Goal: Feedback & Contribution: Contribute content

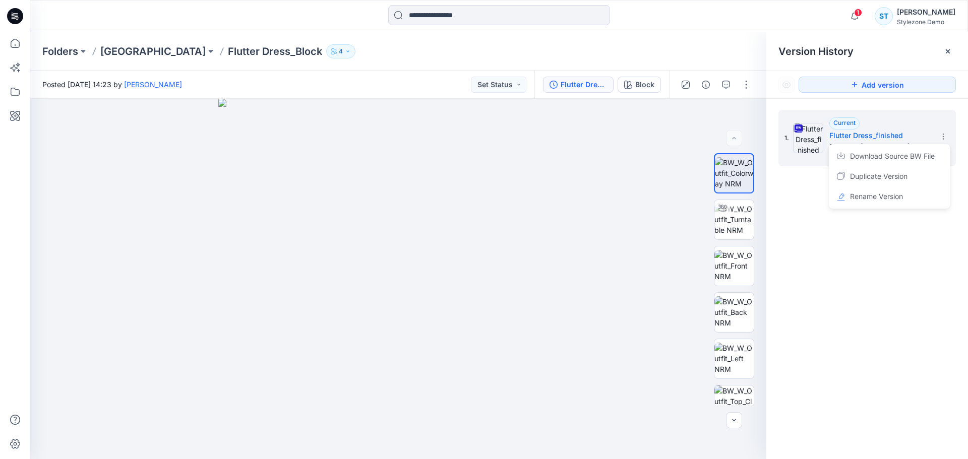
click at [820, 246] on div "1. Current Flutter Dress_finished Posted by: [PERSON_NAME] [DATE] 14:23 Downloa…" at bounding box center [867, 286] width 202 height 375
click at [153, 47] on p "[GEOGRAPHIC_DATA]" at bounding box center [152, 51] width 105 height 14
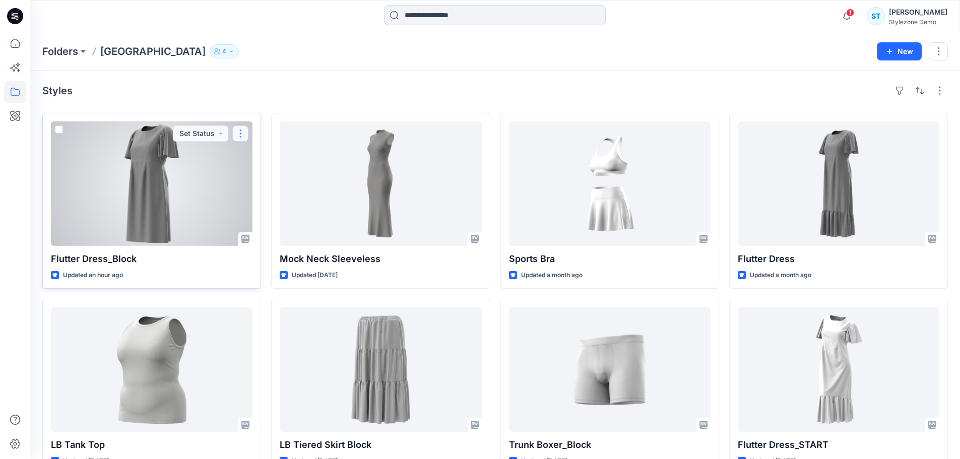
click at [238, 135] on button "button" at bounding box center [240, 133] width 16 height 16
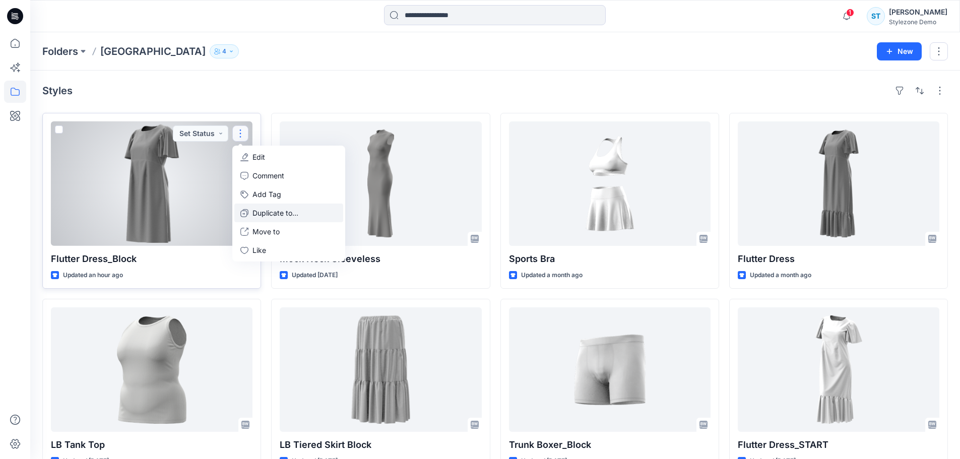
click at [260, 208] on p "Duplicate to..." at bounding box center [275, 213] width 46 height 11
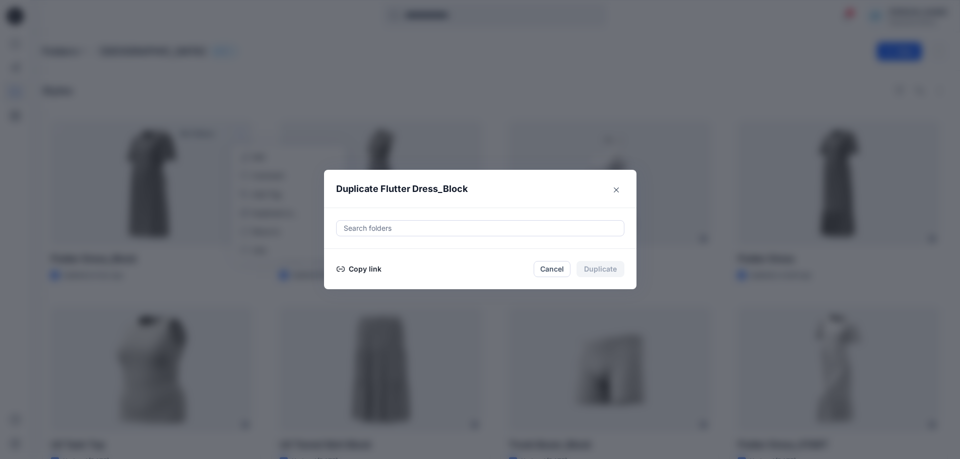
click at [373, 228] on div at bounding box center [480, 228] width 275 height 12
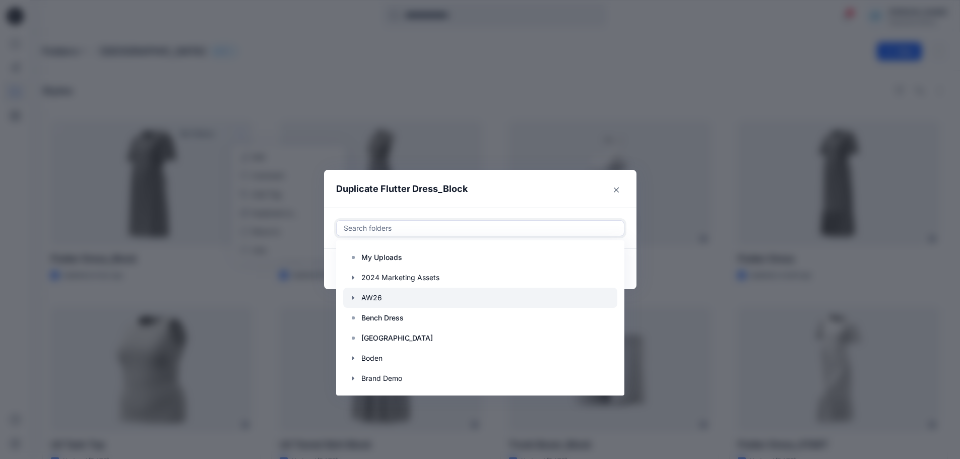
click at [381, 294] on div at bounding box center [480, 298] width 274 height 20
click at [573, 192] on header "Duplicate Flutter Dress_Block" at bounding box center [470, 189] width 292 height 38
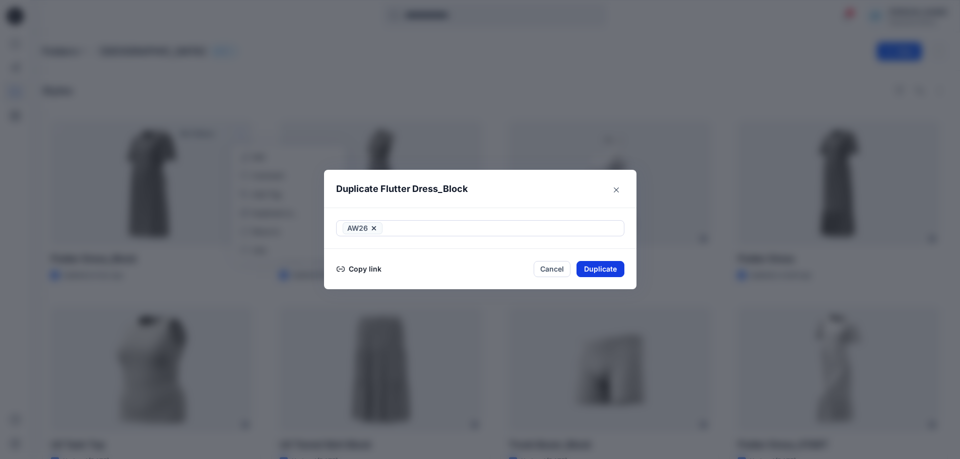
click at [617, 272] on button "Duplicate" at bounding box center [601, 269] width 48 height 16
click at [615, 276] on button "Close" at bounding box center [608, 270] width 33 height 16
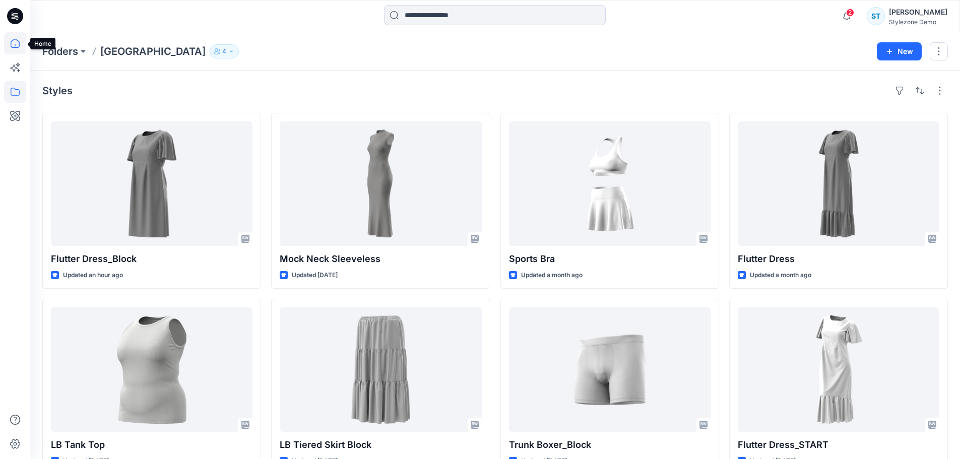
click at [15, 44] on icon at bounding box center [15, 43] width 22 height 22
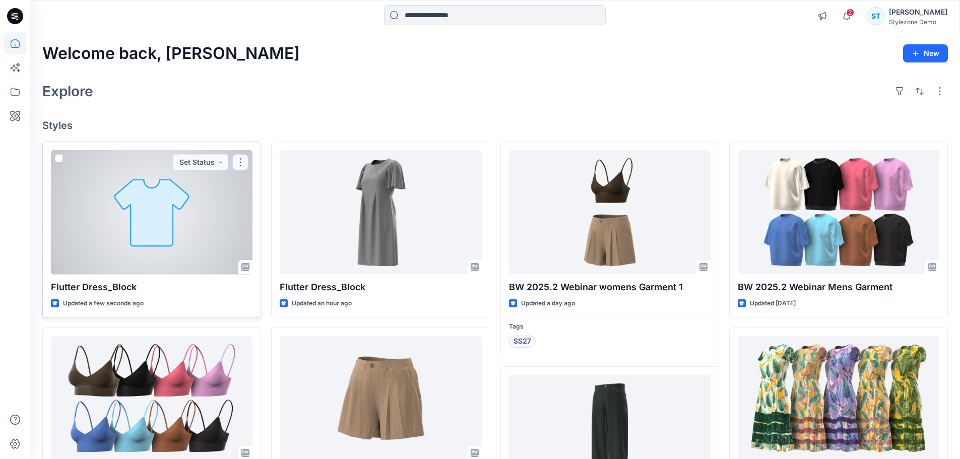
click at [240, 165] on button "button" at bounding box center [240, 162] width 16 height 16
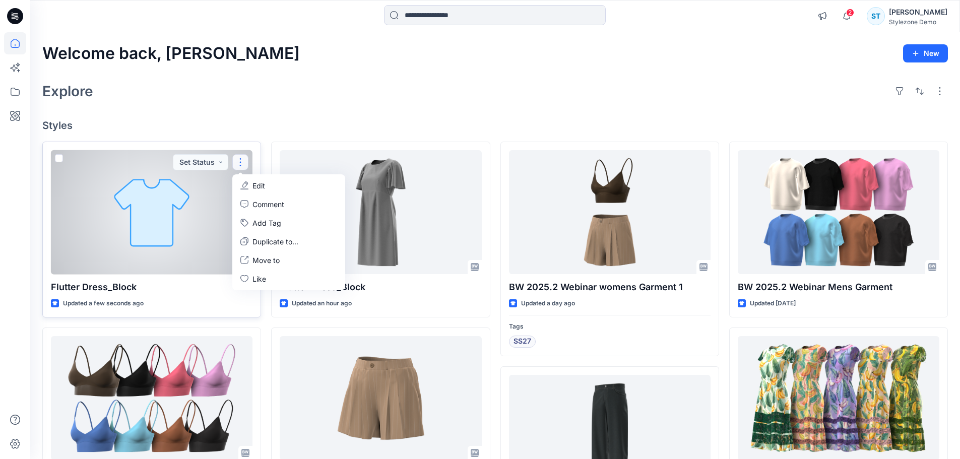
click at [255, 187] on p "Edit" at bounding box center [258, 185] width 13 height 11
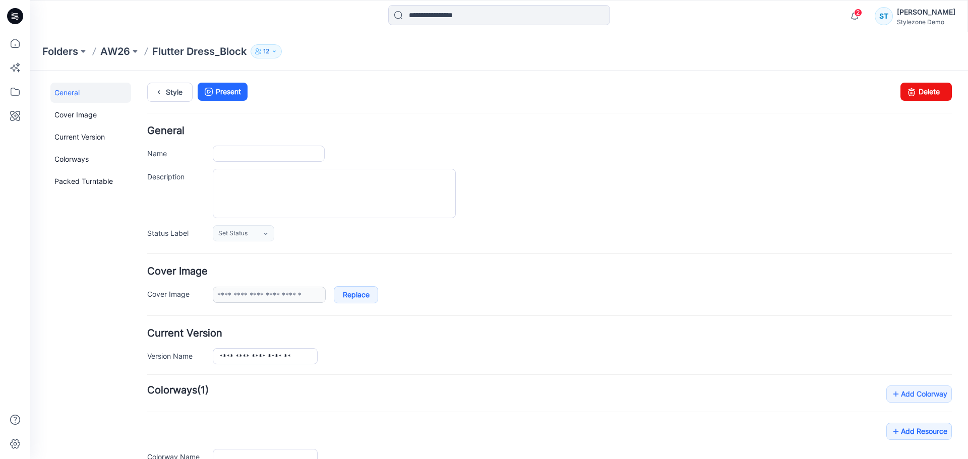
type input "**********"
type input "*****"
type input "**********"
click at [278, 155] on input "**********" at bounding box center [269, 154] width 112 height 16
click at [289, 155] on input "**********" at bounding box center [269, 154] width 112 height 16
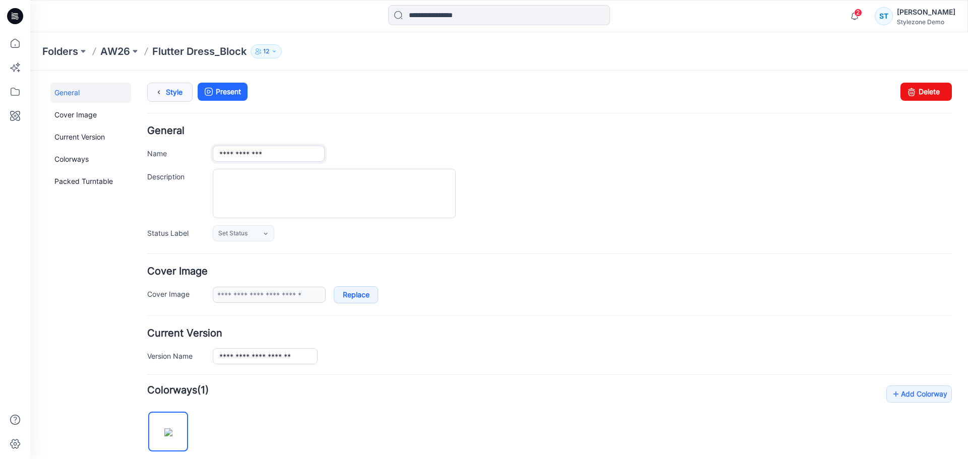
type input "**********"
click at [174, 89] on link "Style" at bounding box center [169, 92] width 45 height 19
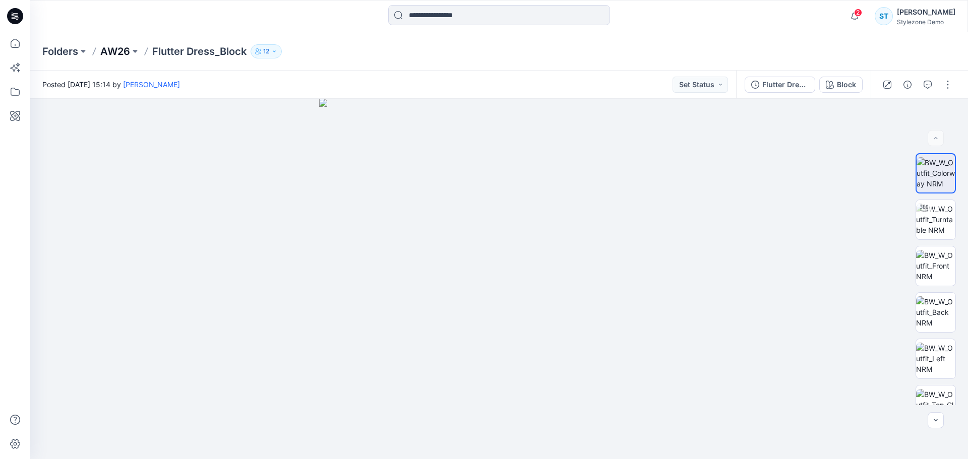
click at [112, 49] on p "AW26" at bounding box center [115, 51] width 30 height 14
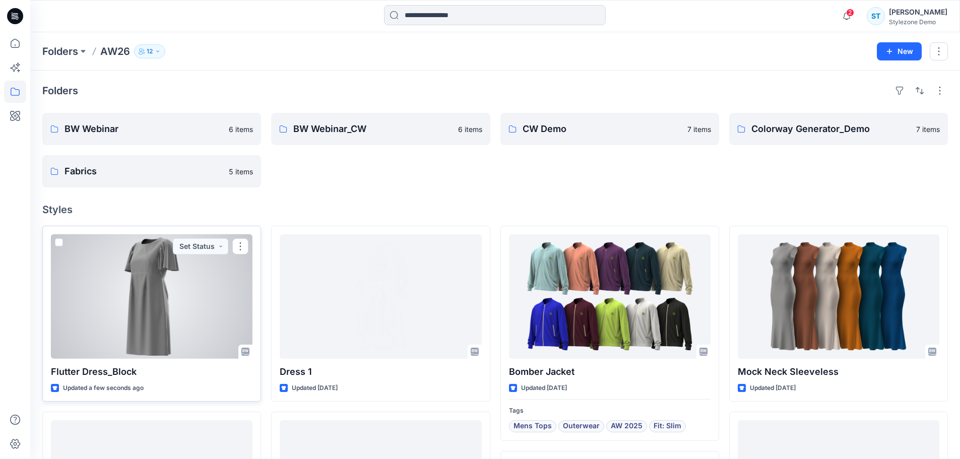
click at [138, 311] on div at bounding box center [152, 296] width 202 height 124
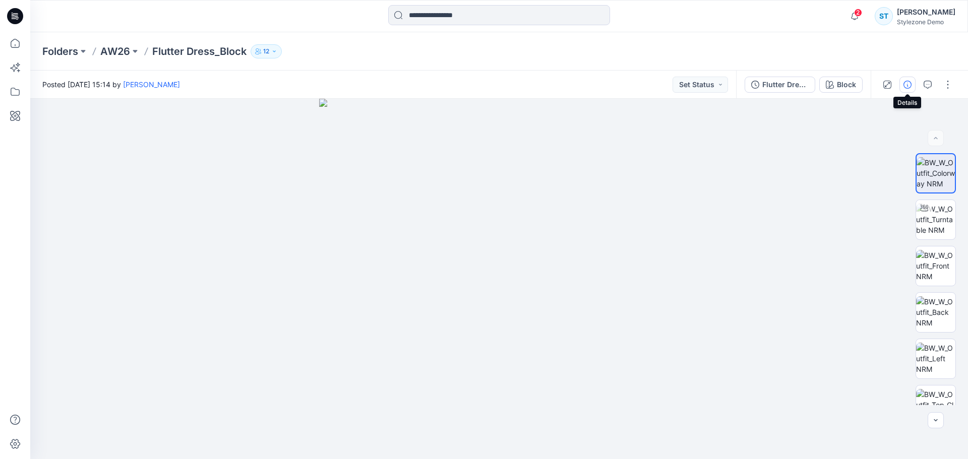
click at [911, 87] on icon "button" at bounding box center [907, 85] width 8 height 8
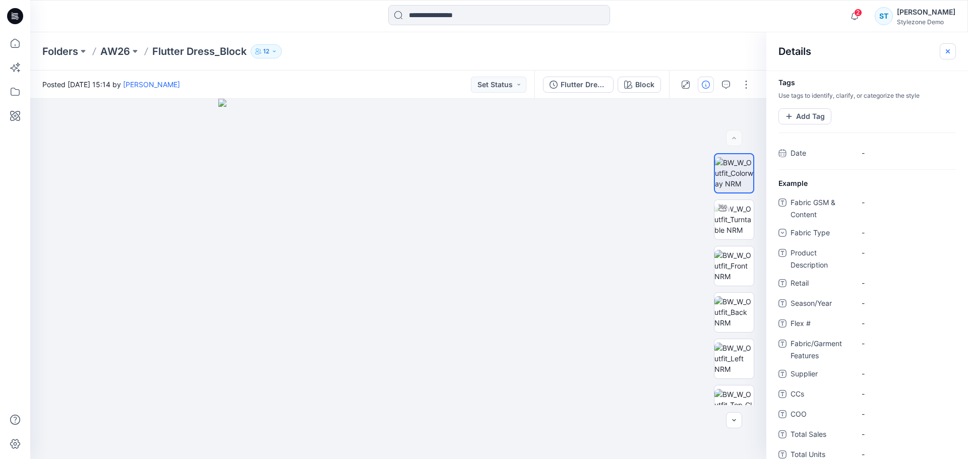
click at [947, 49] on icon "button" at bounding box center [947, 51] width 8 height 8
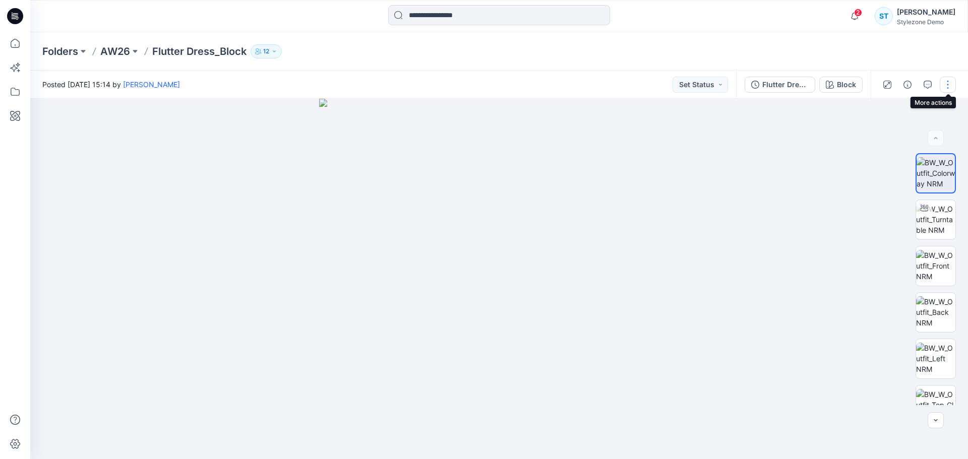
click at [952, 86] on button "button" at bounding box center [947, 85] width 16 height 16
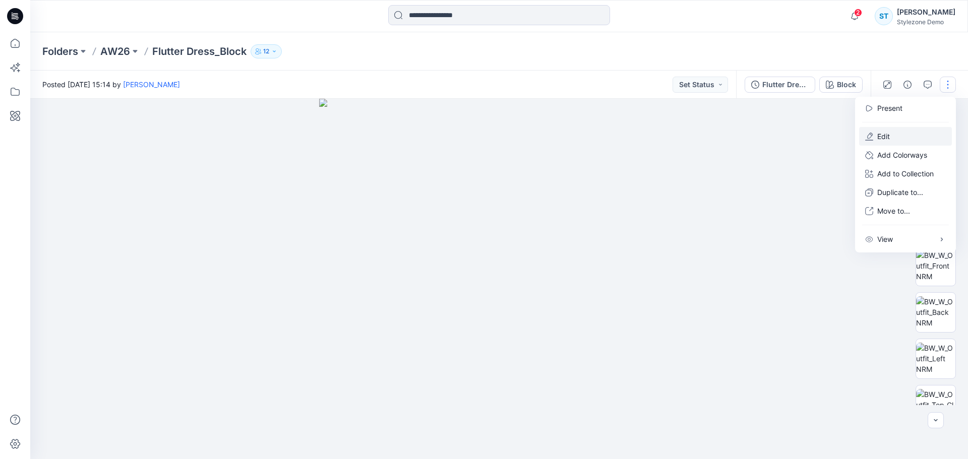
click at [902, 136] on button "Edit" at bounding box center [905, 136] width 93 height 19
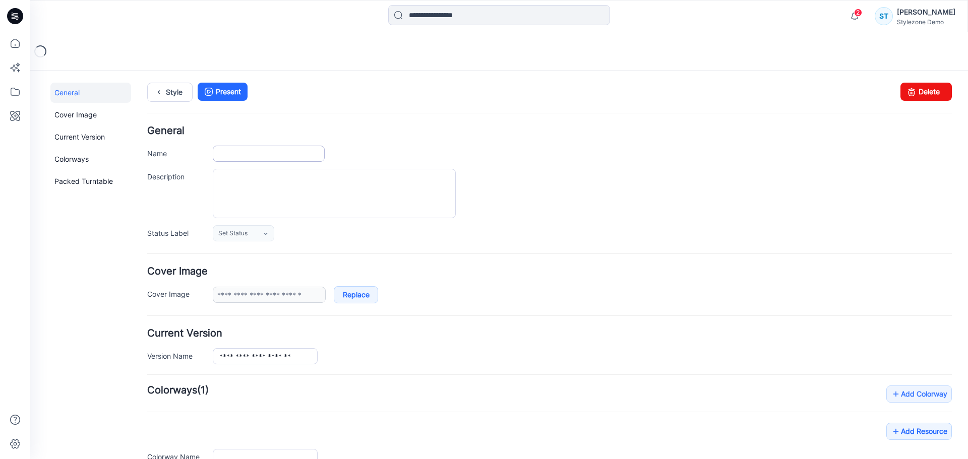
type input "**********"
type input "*****"
type input "**********"
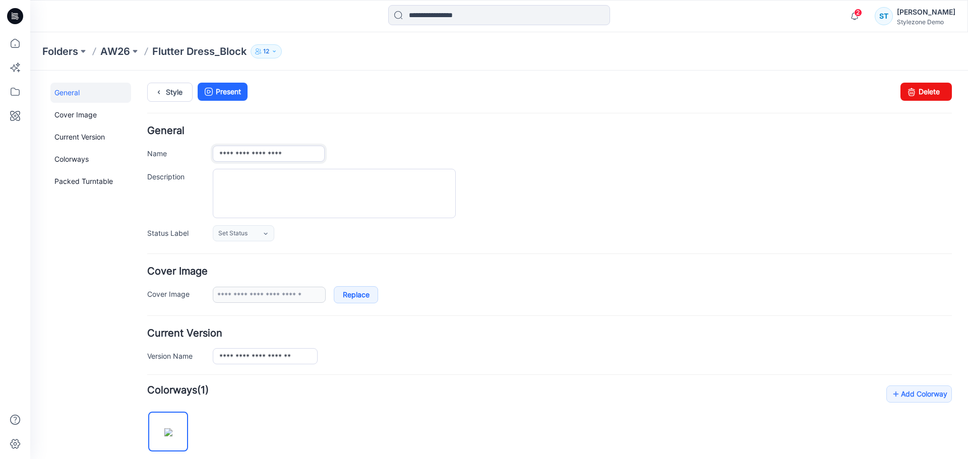
click at [295, 154] on input "**********" at bounding box center [269, 154] width 112 height 16
type input "**********"
click at [171, 93] on link "Style" at bounding box center [169, 92] width 45 height 19
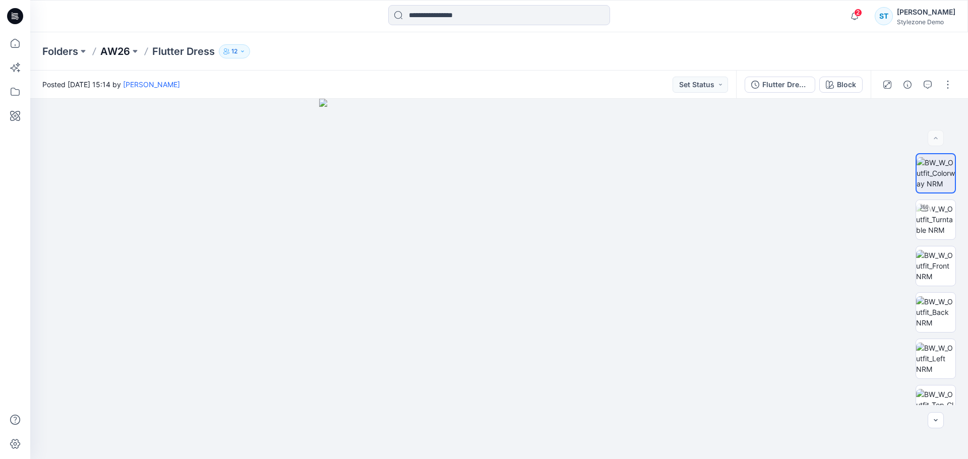
click at [123, 52] on p "AW26" at bounding box center [115, 51] width 30 height 14
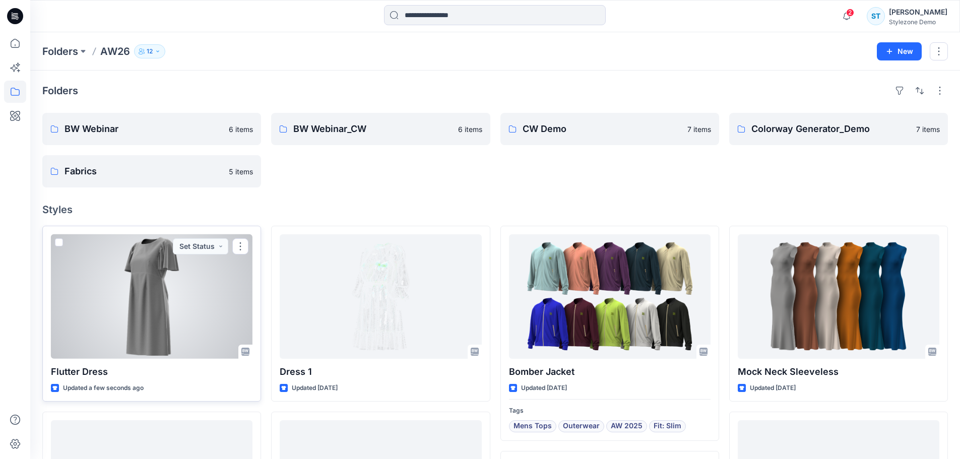
click at [216, 274] on div at bounding box center [152, 296] width 202 height 124
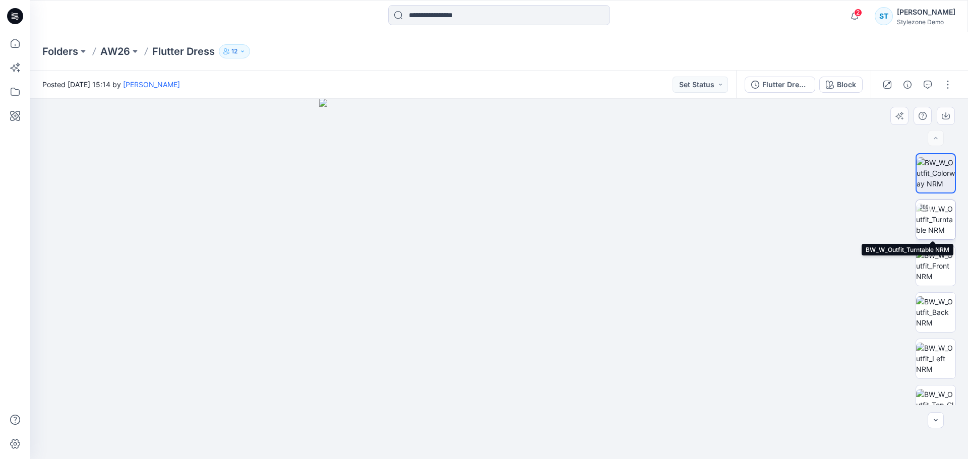
click at [937, 208] on img at bounding box center [935, 220] width 39 height 32
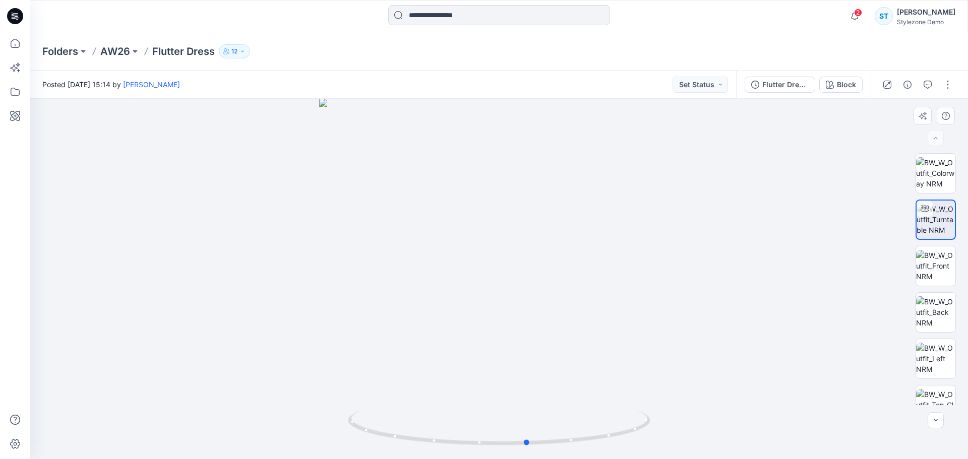
drag, startPoint x: 526, startPoint y: 328, endPoint x: 555, endPoint y: 332, distance: 29.1
click at [555, 332] on div at bounding box center [498, 279] width 937 height 360
drag, startPoint x: 528, startPoint y: 312, endPoint x: 527, endPoint y: 332, distance: 19.7
drag, startPoint x: 520, startPoint y: 327, endPoint x: 486, endPoint y: 327, distance: 34.3
click at [486, 327] on img at bounding box center [499, 216] width 650 height 485
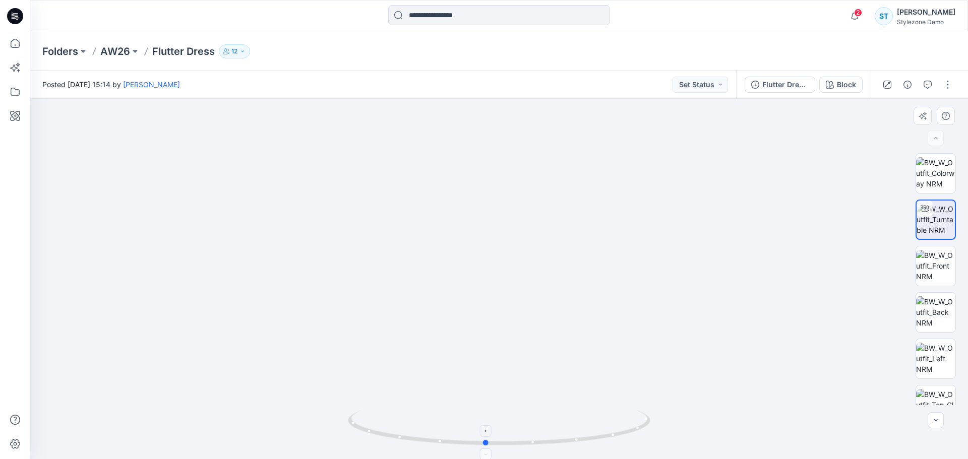
drag, startPoint x: 526, startPoint y: 445, endPoint x: 484, endPoint y: 438, distance: 42.3
click at [484, 438] on icon at bounding box center [500, 429] width 305 height 38
drag, startPoint x: 508, startPoint y: 369, endPoint x: 509, endPoint y: 363, distance: 6.1
drag, startPoint x: 509, startPoint y: 369, endPoint x: 508, endPoint y: 406, distance: 36.8
drag, startPoint x: 505, startPoint y: 387, endPoint x: 505, endPoint y: 393, distance: 6.1
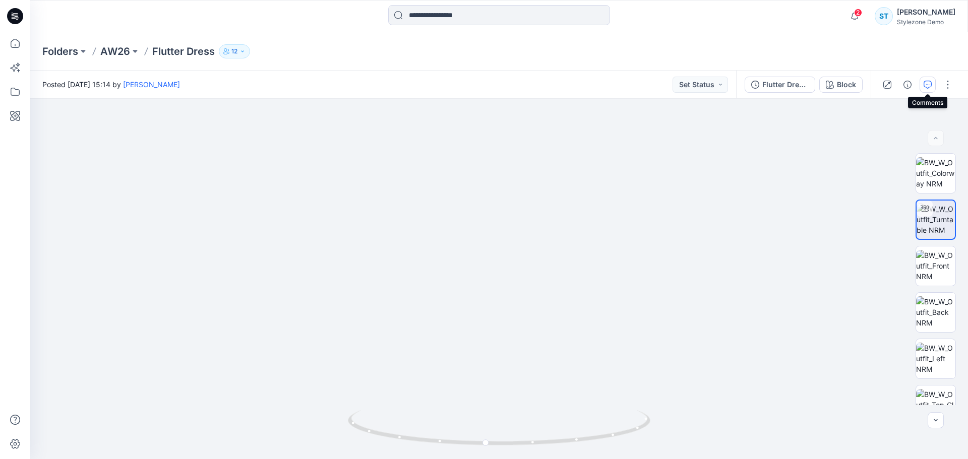
click at [925, 82] on icon "button" at bounding box center [927, 85] width 8 height 8
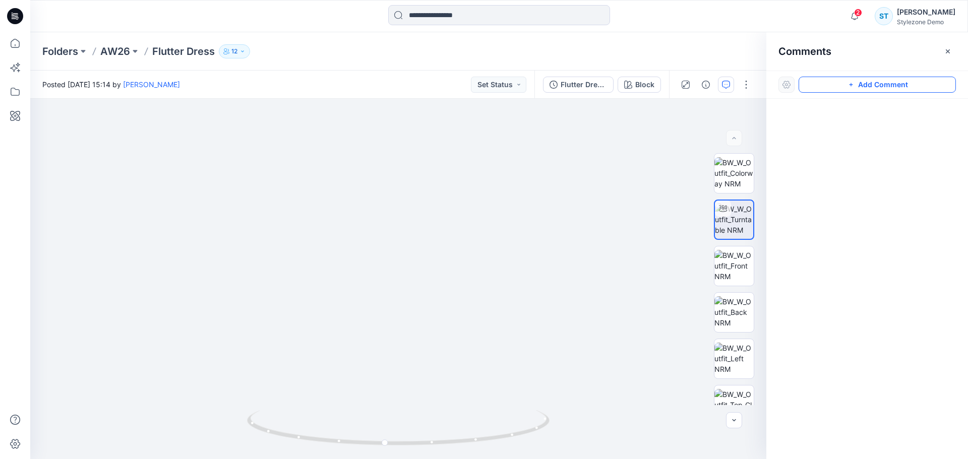
click at [863, 84] on button "Add Comment" at bounding box center [876, 85] width 157 height 16
click at [438, 350] on div "1" at bounding box center [398, 279] width 736 height 360
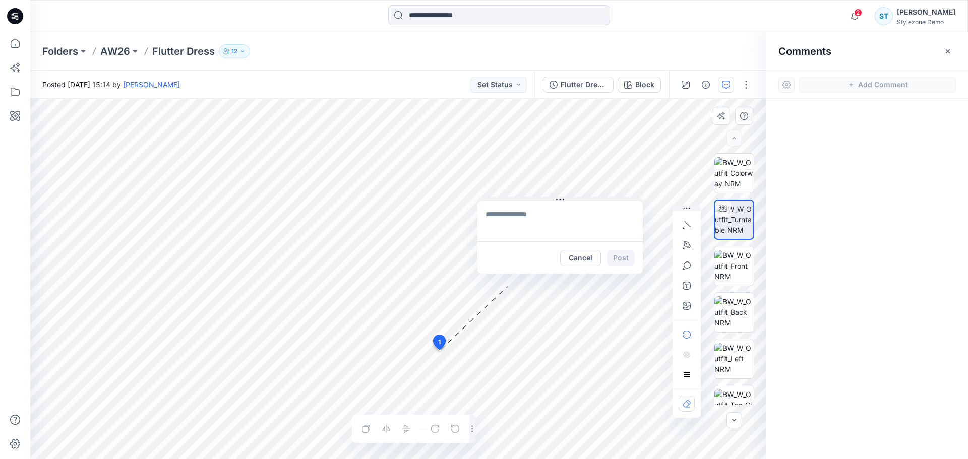
drag, startPoint x: 451, startPoint y: 358, endPoint x: 505, endPoint y: 200, distance: 166.7
click at [505, 200] on button at bounding box center [559, 200] width 165 height 6
click at [684, 300] on button "button" at bounding box center [686, 306] width 16 height 16
type input"] "**********"
click at [689, 306] on icon "button" at bounding box center [686, 306] width 8 height 8
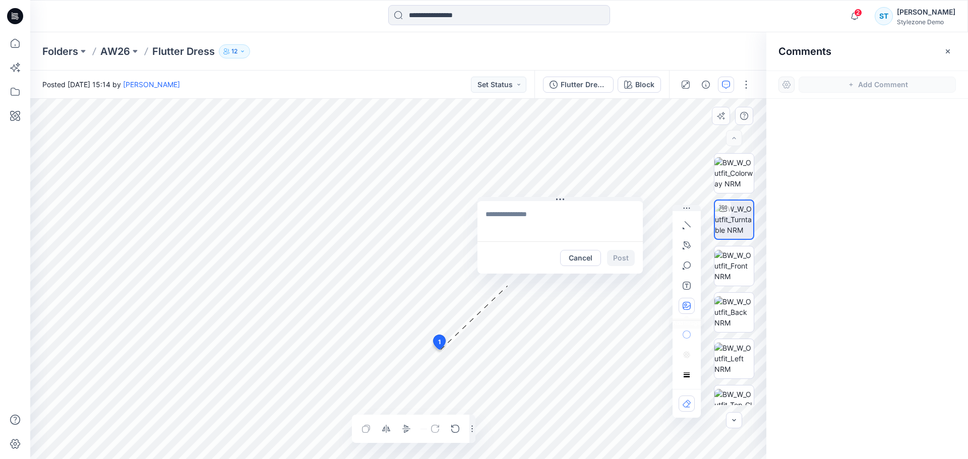
type input"] "**********"
click at [519, 217] on textarea at bounding box center [559, 221] width 165 height 40
type textarea "**********"
click at [614, 265] on button "Post" at bounding box center [621, 258] width 28 height 16
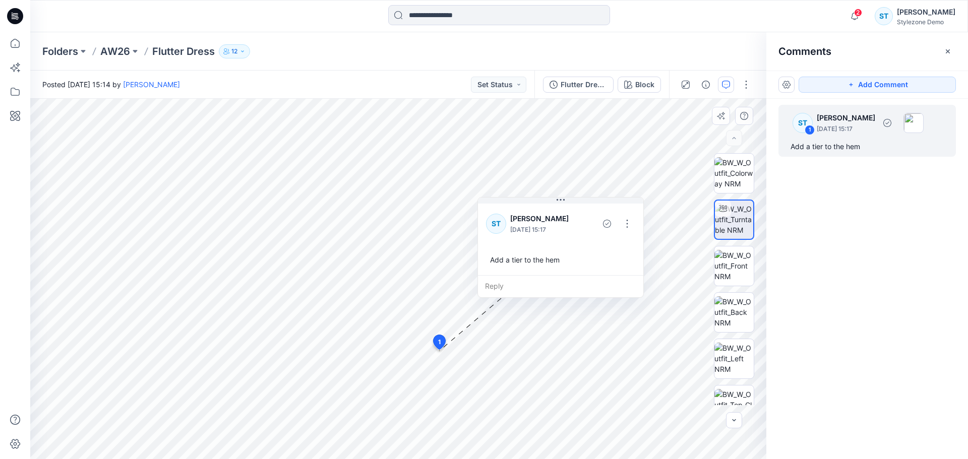
click at [885, 136] on div "ST 1 Savio Thomas September 12, 2025 15:17" at bounding box center [853, 123] width 139 height 28
click at [625, 230] on button "button" at bounding box center [627, 224] width 16 height 16
click at [625, 250] on p "Edit comment" at bounding box center [629, 247] width 45 height 11
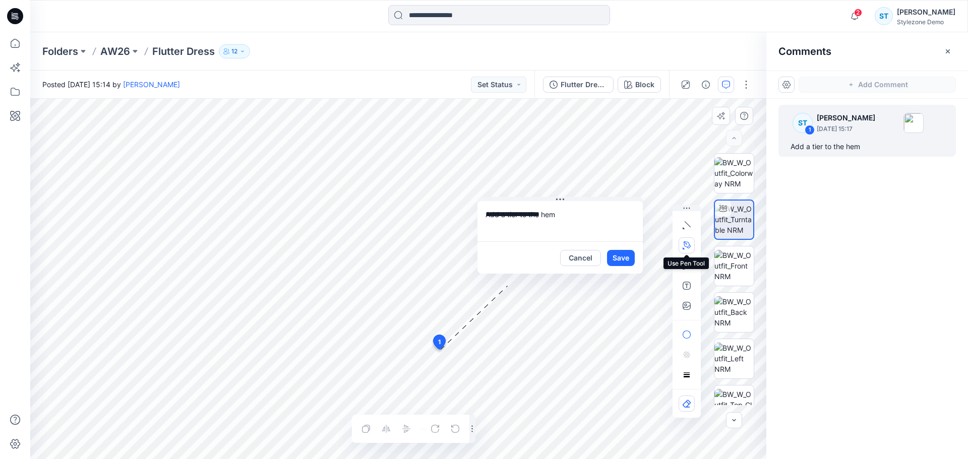
click at [682, 241] on button "button" at bounding box center [686, 245] width 16 height 16
click at [348, 370] on icon "Layer 1" at bounding box center [398, 279] width 736 height 360
click at [341, 408] on g at bounding box center [347, 385] width 12 height 46
drag, startPoint x: 456, startPoint y: 409, endPoint x: 510, endPoint y: 433, distance: 60.0
click at [510, 433] on icon "Layer 1" at bounding box center [398, 279] width 736 height 360
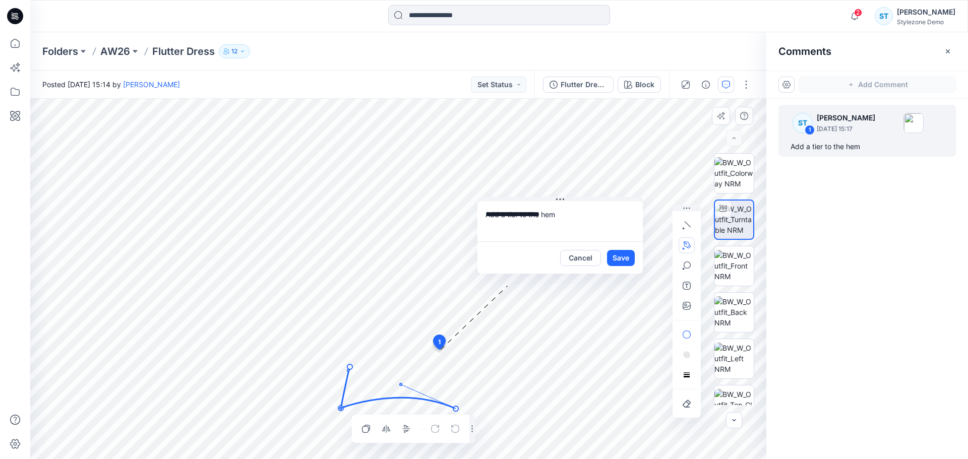
click at [449, 365] on icon "Layer 1" at bounding box center [398, 279] width 736 height 360
click at [448, 365] on icon "Layer 1" at bounding box center [398, 279] width 736 height 360
click at [456, 409] on g at bounding box center [450, 386] width 11 height 46
click at [624, 257] on button "Save" at bounding box center [621, 258] width 28 height 16
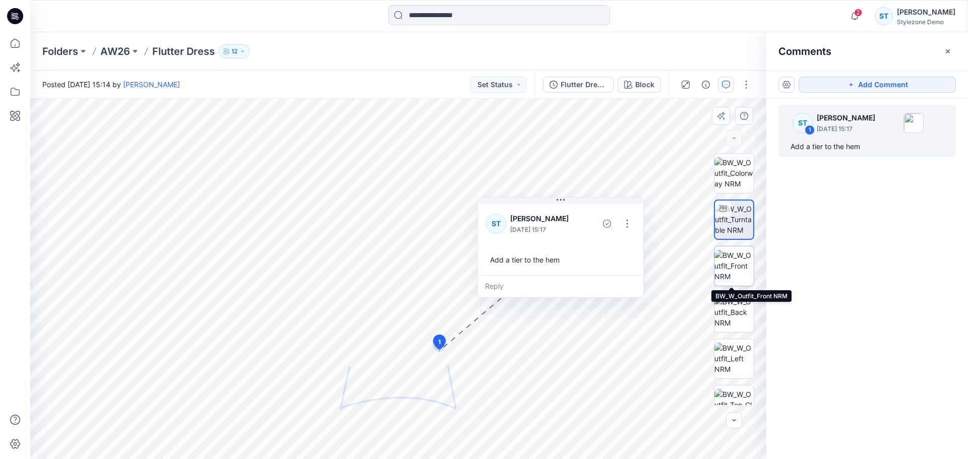
click at [726, 275] on img at bounding box center [733, 266] width 39 height 32
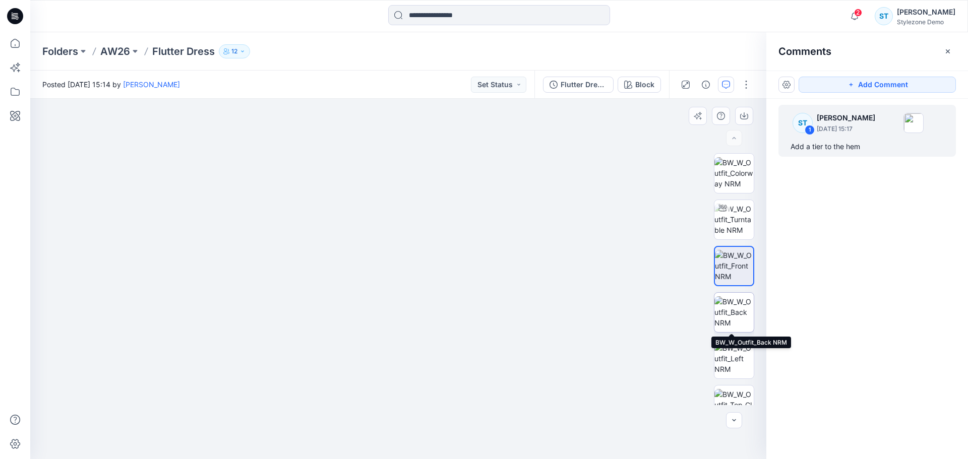
click at [740, 316] on img at bounding box center [733, 312] width 39 height 32
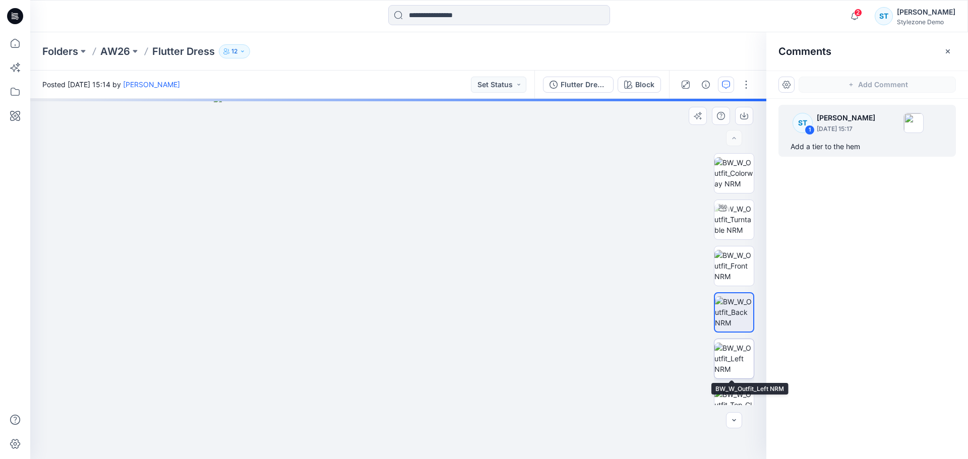
click at [734, 361] on img at bounding box center [733, 359] width 39 height 32
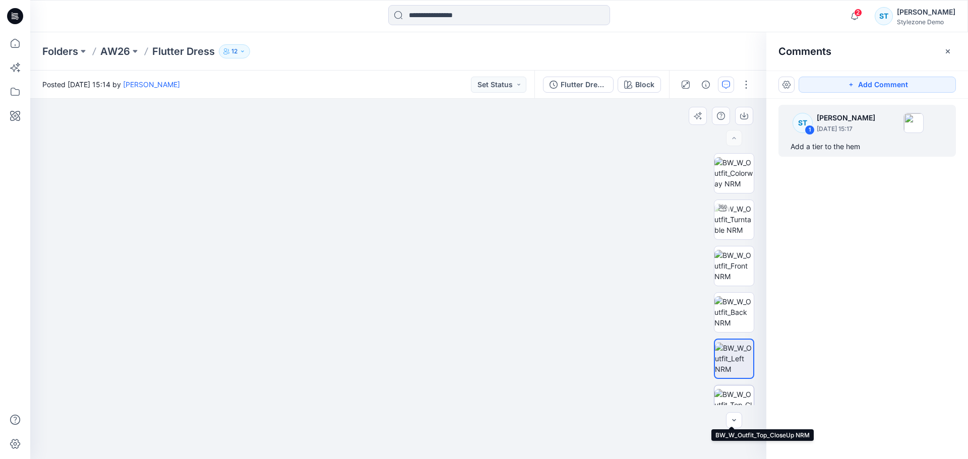
click at [737, 390] on img at bounding box center [733, 405] width 39 height 32
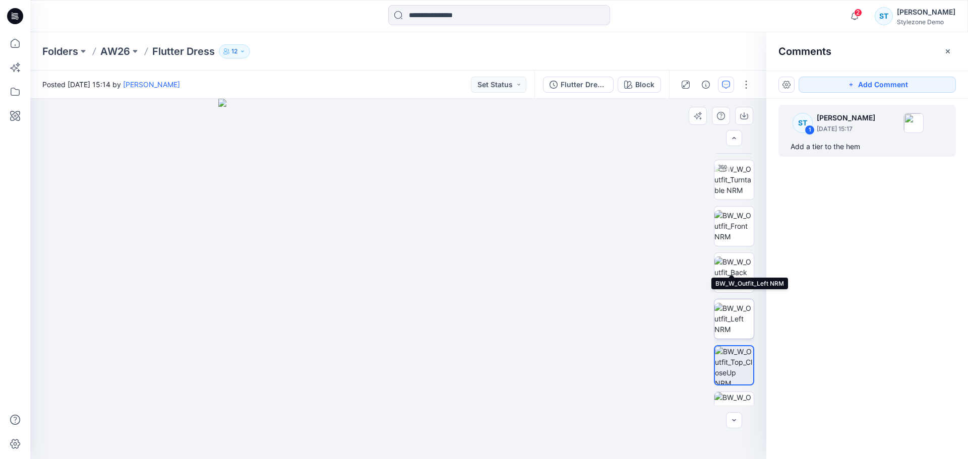
scroll to position [113, 0]
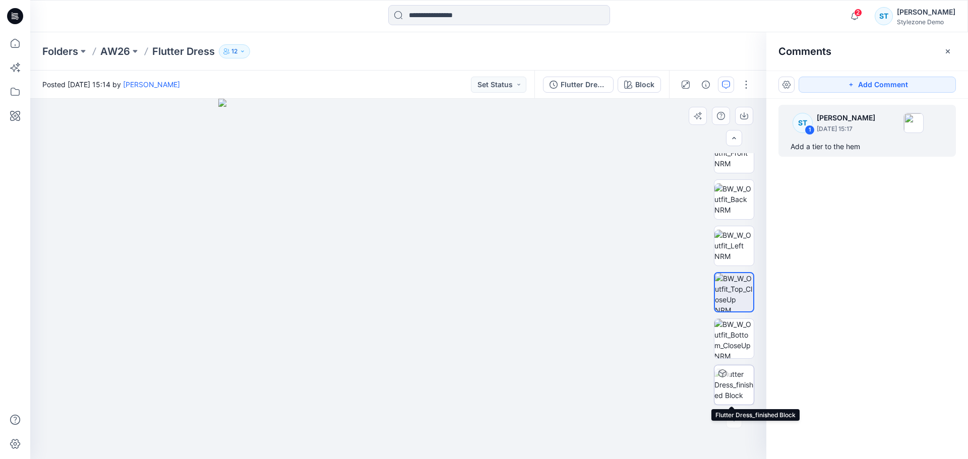
click at [721, 392] on img at bounding box center [733, 385] width 39 height 32
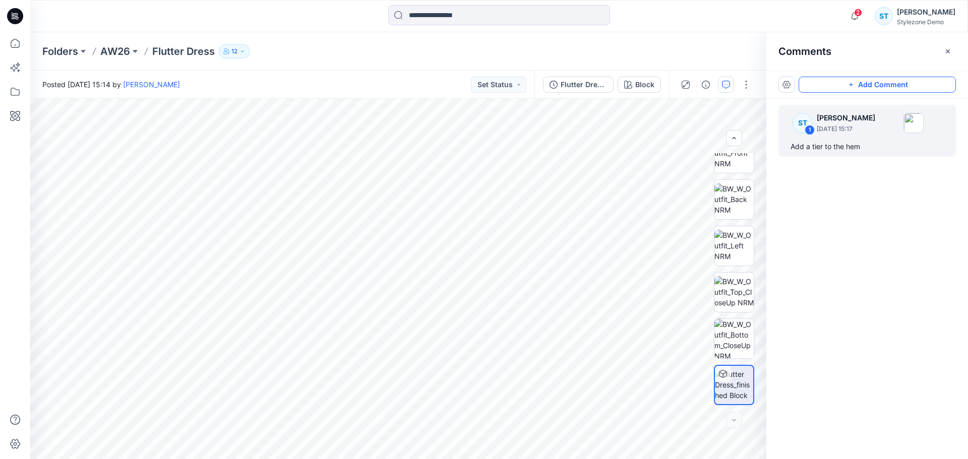
click at [868, 84] on button "Add Comment" at bounding box center [876, 85] width 157 height 16
drag, startPoint x: 493, startPoint y: 206, endPoint x: 510, endPoint y: 204, distance: 17.3
click at [510, 204] on div "Cancel Post" at bounding box center [531, 240] width 165 height 77
drag, startPoint x: 497, startPoint y: 204, endPoint x: 609, endPoint y: 132, distance: 133.5
click at [609, 132] on button at bounding box center [643, 133] width 165 height 6
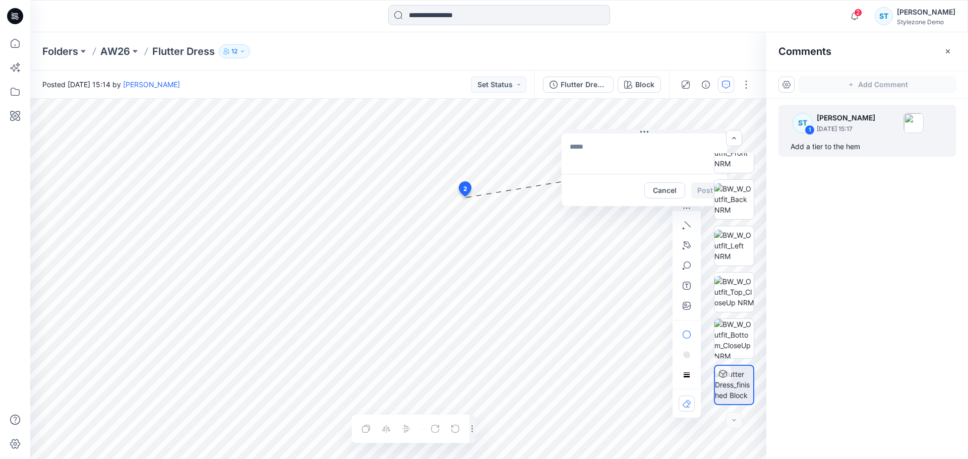
click at [603, 152] on textarea at bounding box center [643, 154] width 165 height 40
type textarea "**********"
click at [691, 304] on button "button" at bounding box center [686, 306] width 16 height 16
type input"] "**********"
click at [629, 133] on button at bounding box center [643, 133] width 165 height 6
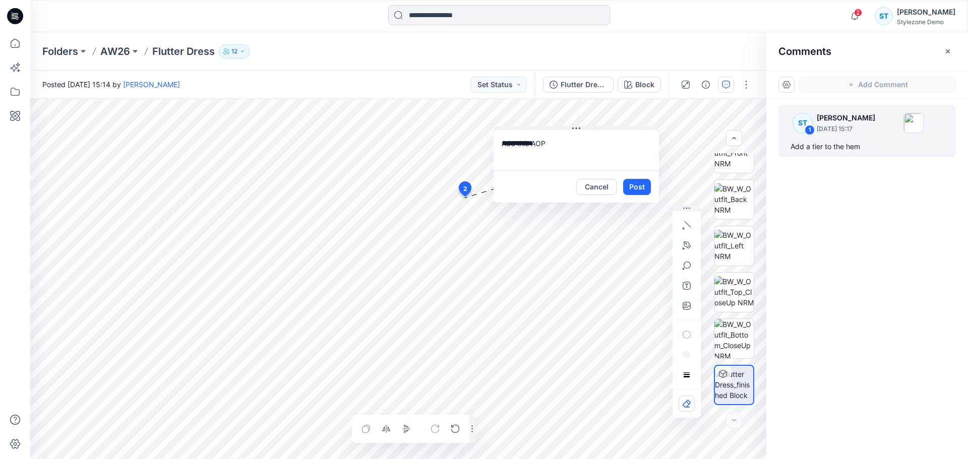
drag, startPoint x: 567, startPoint y: 132, endPoint x: 559, endPoint y: 130, distance: 8.9
click at [559, 130] on button at bounding box center [575, 129] width 165 height 6
click at [638, 185] on button "Post" at bounding box center [637, 187] width 28 height 16
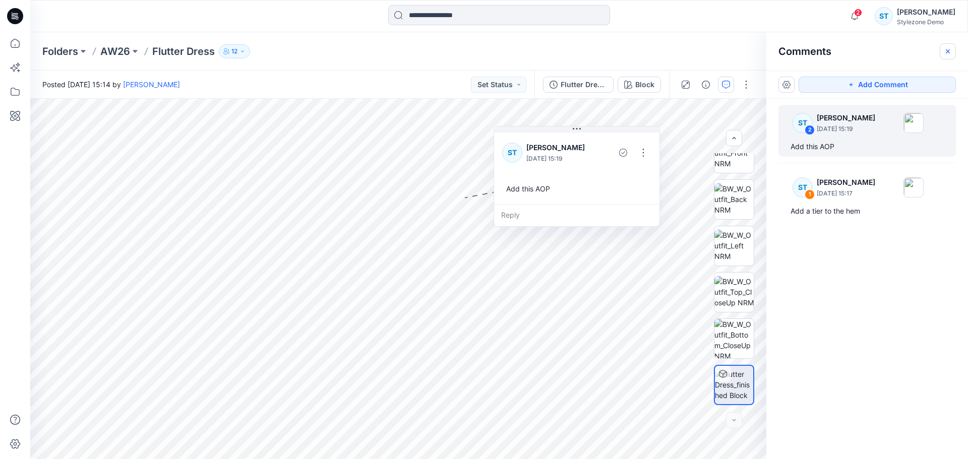
click at [949, 51] on icon "button" at bounding box center [947, 51] width 8 height 8
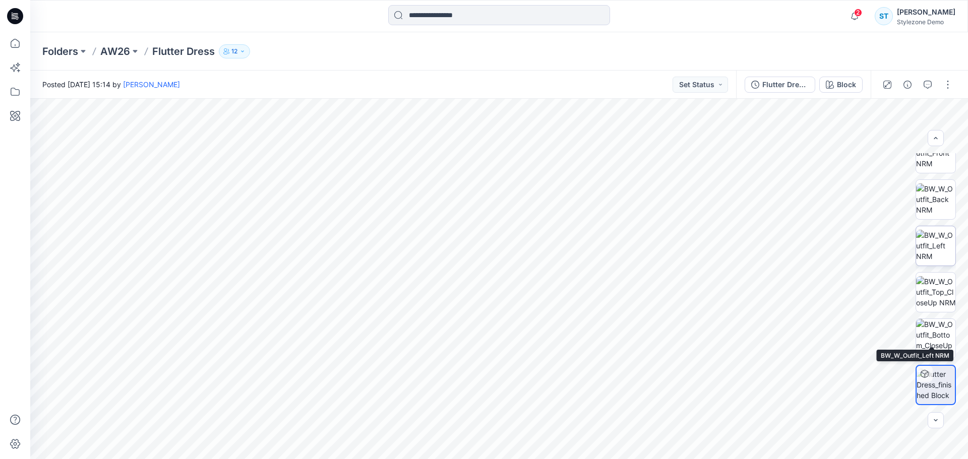
scroll to position [0, 0]
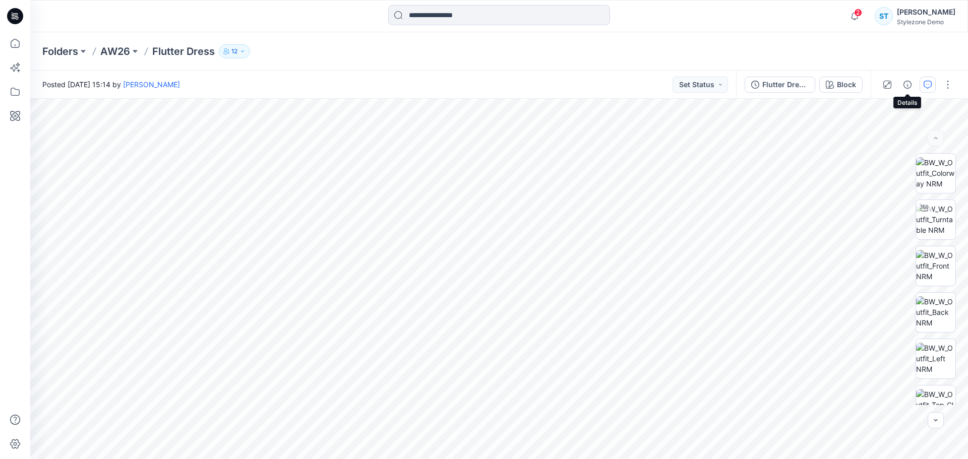
click at [927, 84] on icon "button" at bounding box center [927, 85] width 8 height 8
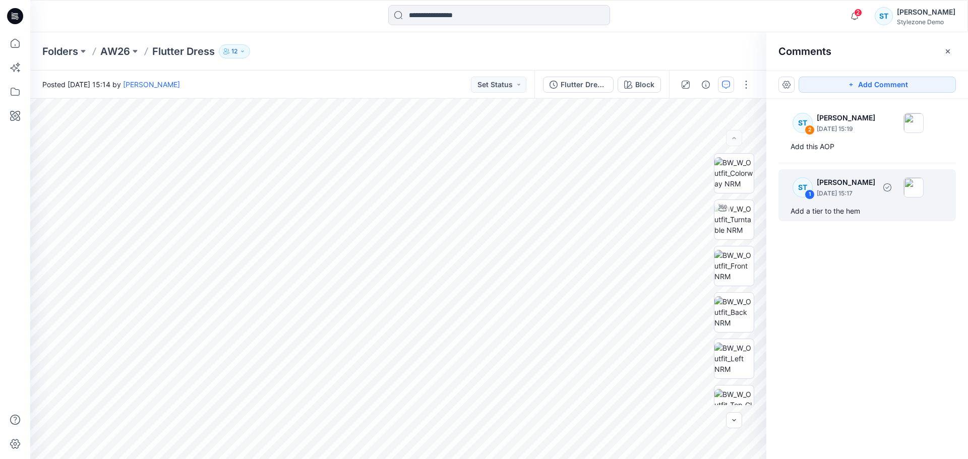
click at [870, 211] on div "Add a tier to the hem" at bounding box center [866, 211] width 153 height 12
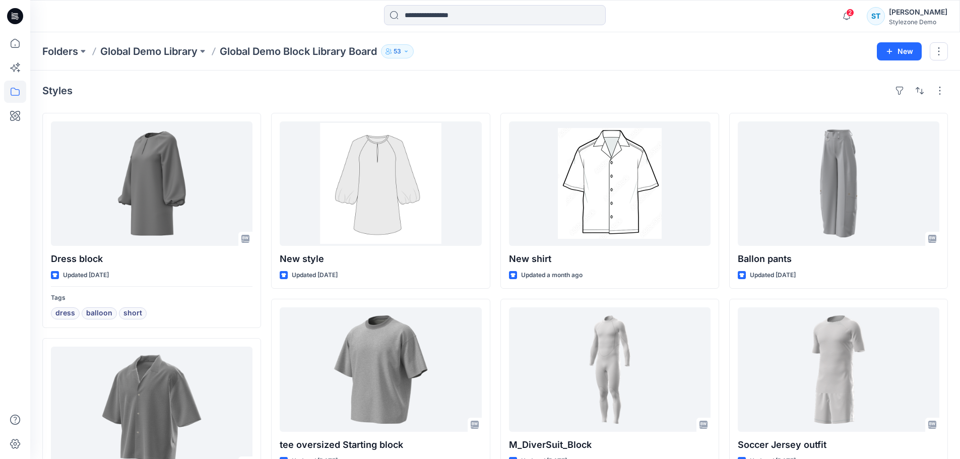
scroll to position [1140, 0]
